Goal: Information Seeking & Learning: Learn about a topic

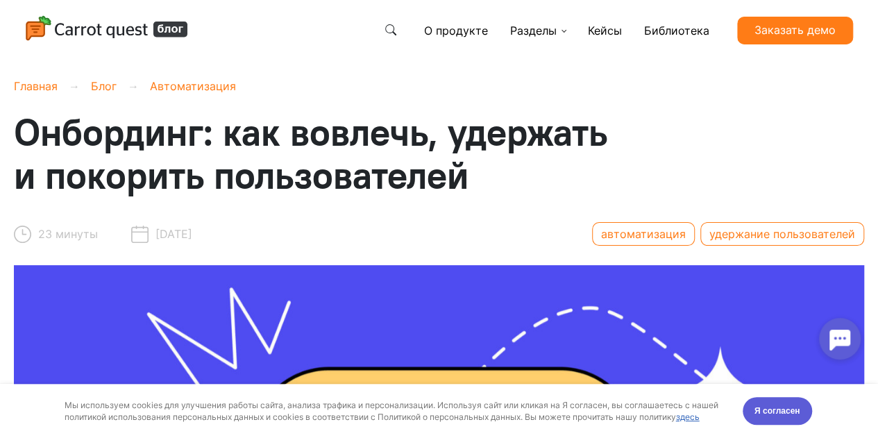
drag, startPoint x: 523, startPoint y: 173, endPoint x: 508, endPoint y: 172, distance: 14.6
click at [508, 172] on h1 "Онбординг: как вовлечь, удержать и покорить пользователей" at bounding box center [366, 154] width 704 height 86
drag, startPoint x: 508, startPoint y: 172, endPoint x: 489, endPoint y: 174, distance: 19.6
click at [489, 174] on h1 "Онбординг: как вовлечь, удержать и покорить пользователей" at bounding box center [366, 154] width 704 height 86
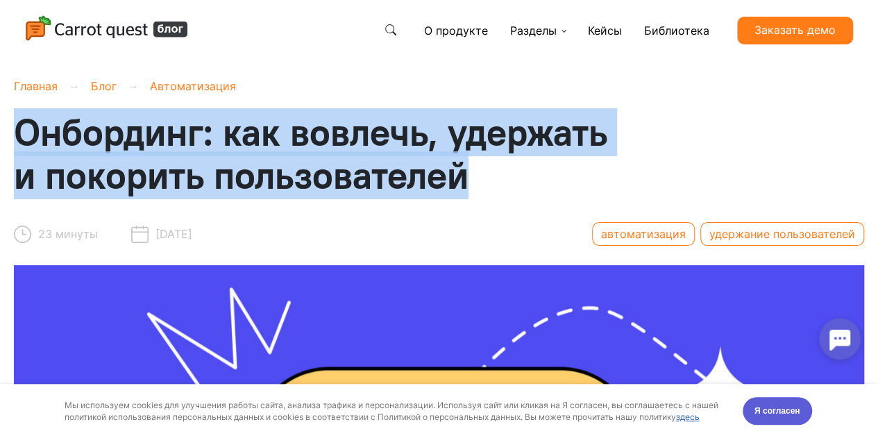
drag, startPoint x: 481, startPoint y: 176, endPoint x: 0, endPoint y: 142, distance: 482.4
click at [0, 142] on div "Онбординг: как вовлечь, удержать и покорить пользователей" at bounding box center [366, 157] width 732 height 92
copy span "Онбординг: как вовлечь, удержать и покорить пользователей"
